Goal: Information Seeking & Learning: Find specific fact

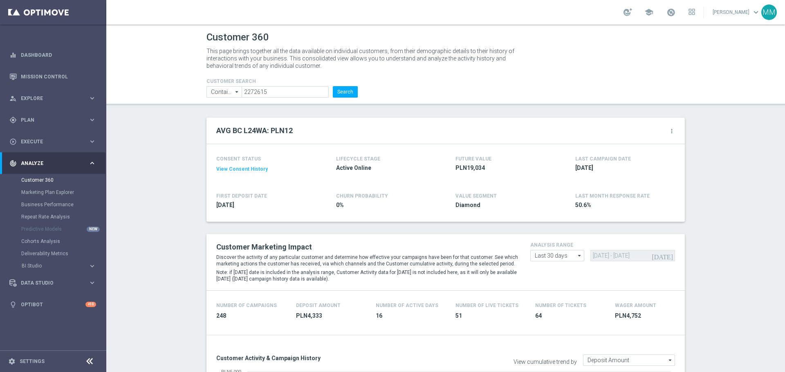
scroll to position [204, 0]
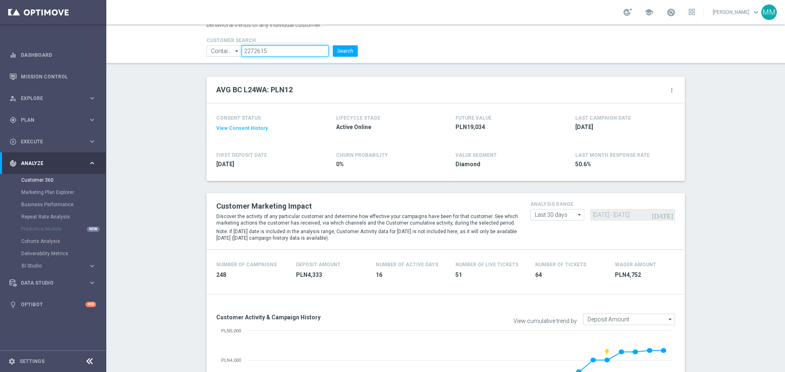
click at [271, 55] on input "2272615" at bounding box center [284, 50] width 87 height 11
paste input "828473"
type input "828473"
click at [352, 51] on button "Search" at bounding box center [345, 50] width 25 height 11
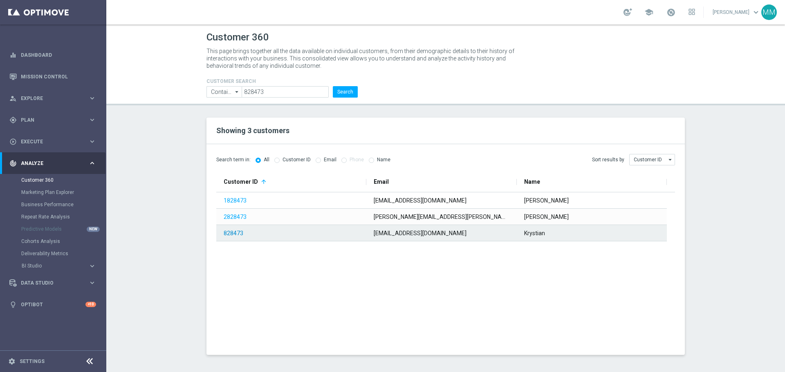
click at [229, 237] on link "828473" at bounding box center [234, 233] width 20 height 7
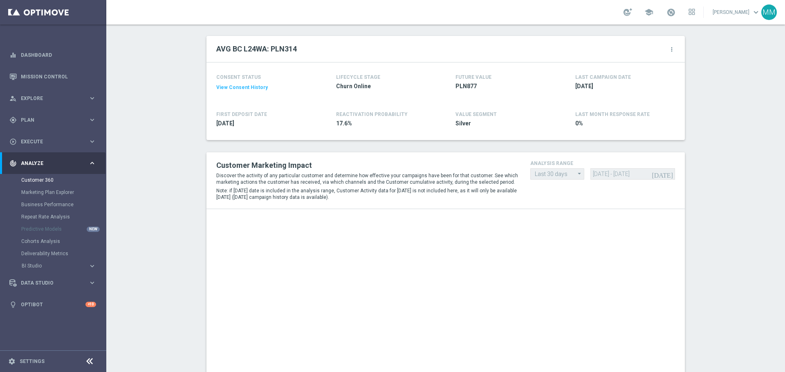
drag, startPoint x: 227, startPoint y: 229, endPoint x: 163, endPoint y: 206, distance: 68.1
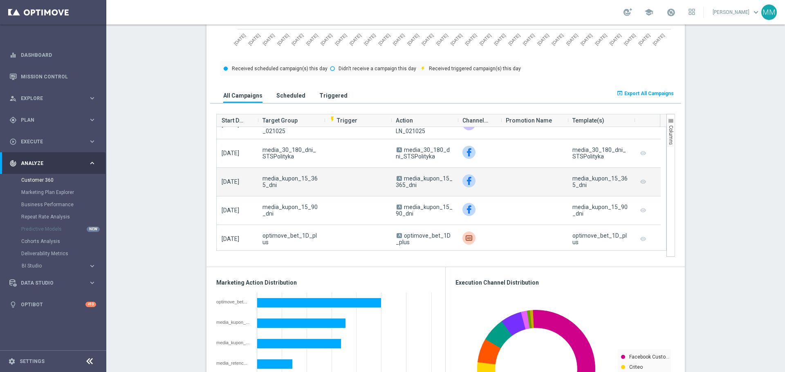
scroll to position [163, 0]
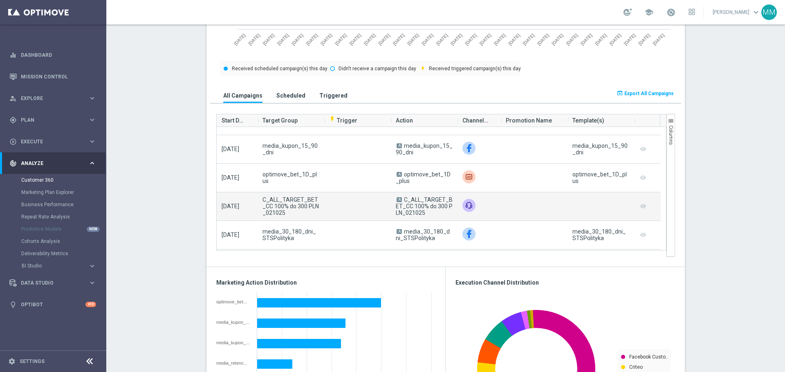
drag, startPoint x: 426, startPoint y: 217, endPoint x: 401, endPoint y: 200, distance: 30.0
click at [401, 200] on span "A C_ALL_TARGET_BET_CC 100% do 300 PLN_021025" at bounding box center [424, 207] width 57 height 20
copy span "C_ALL_TARGET_BET_CC 100% do 300 PLN_021025"
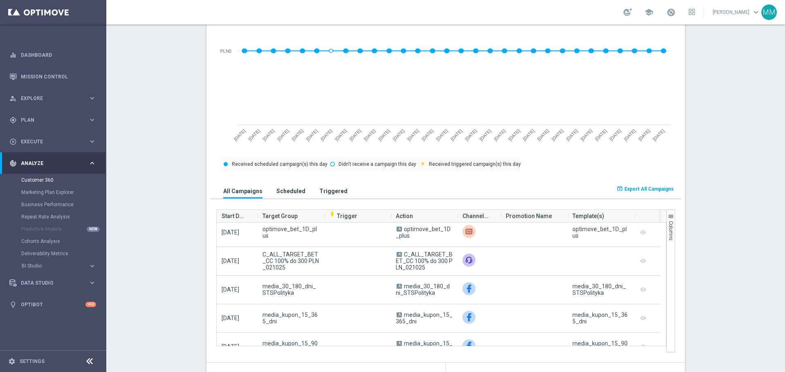
scroll to position [409, 0]
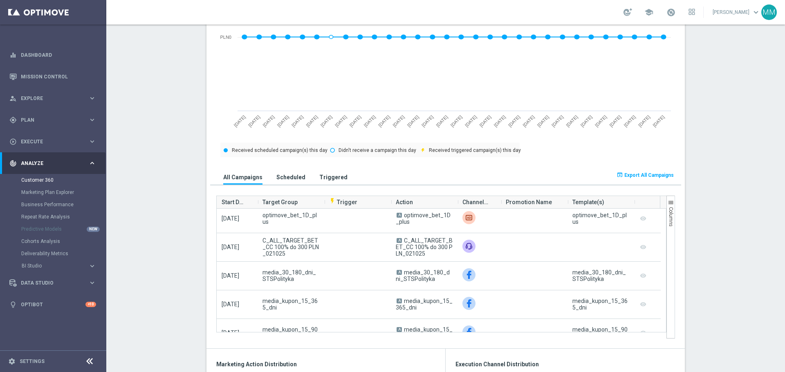
drag, startPoint x: 178, startPoint y: 234, endPoint x: 226, endPoint y: 239, distance: 48.1
click at [178, 234] on section "AVG BC L24WA: PLN314 more_vert CONSENT STATUS View Consent History FIRST DEPOSI…" at bounding box center [445, 356] width 678 height 1294
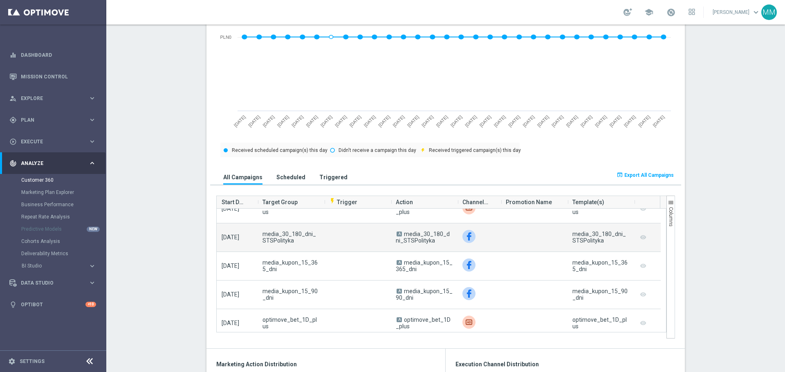
scroll to position [163, 0]
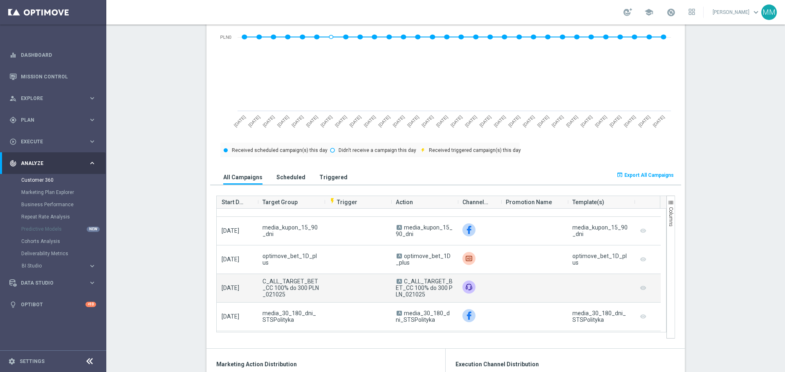
drag, startPoint x: 423, startPoint y: 297, endPoint x: 401, endPoint y: 281, distance: 28.0
click at [401, 281] on span "A C_ALL_TARGET_BET_CC 100% do 300 PLN_021025" at bounding box center [424, 288] width 57 height 20
copy span "C_ALL_TARGET_BET_CC 100% do 300 PLN_021025"
